Goal: Find specific page/section: Find specific page/section

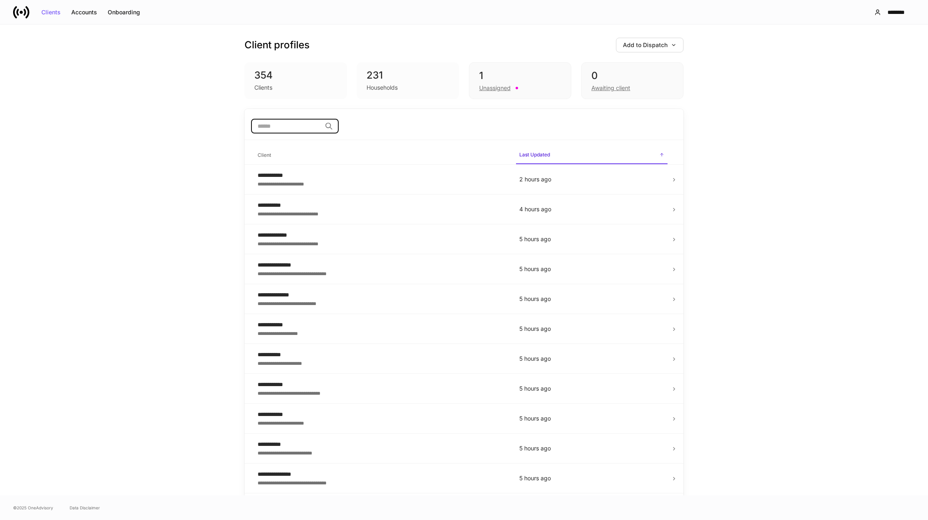
click at [274, 128] on input "search" at bounding box center [286, 126] width 70 height 15
click at [274, 178] on div "**********" at bounding box center [382, 175] width 249 height 8
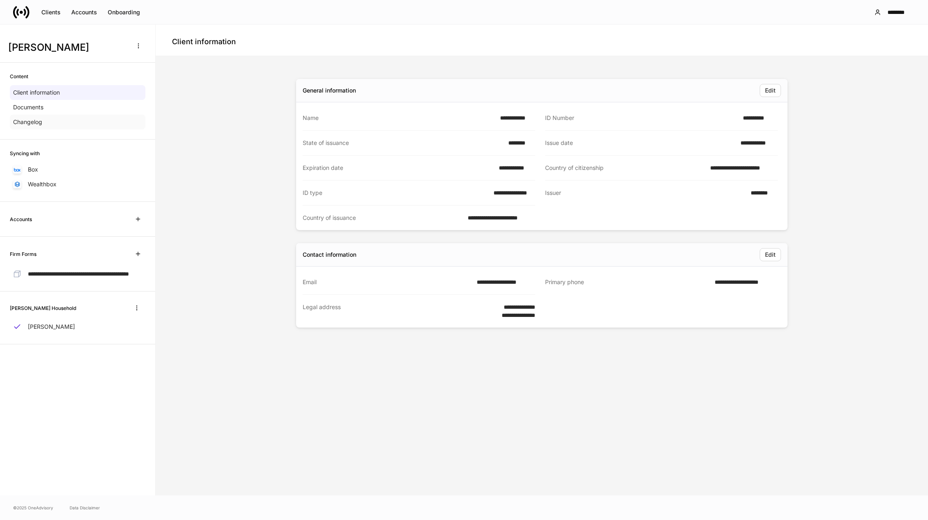
drag, startPoint x: 42, startPoint y: 108, endPoint x: 75, endPoint y: 121, distance: 35.7
click at [42, 108] on p "Documents" at bounding box center [28, 107] width 30 height 8
